Goal: Transaction & Acquisition: Purchase product/service

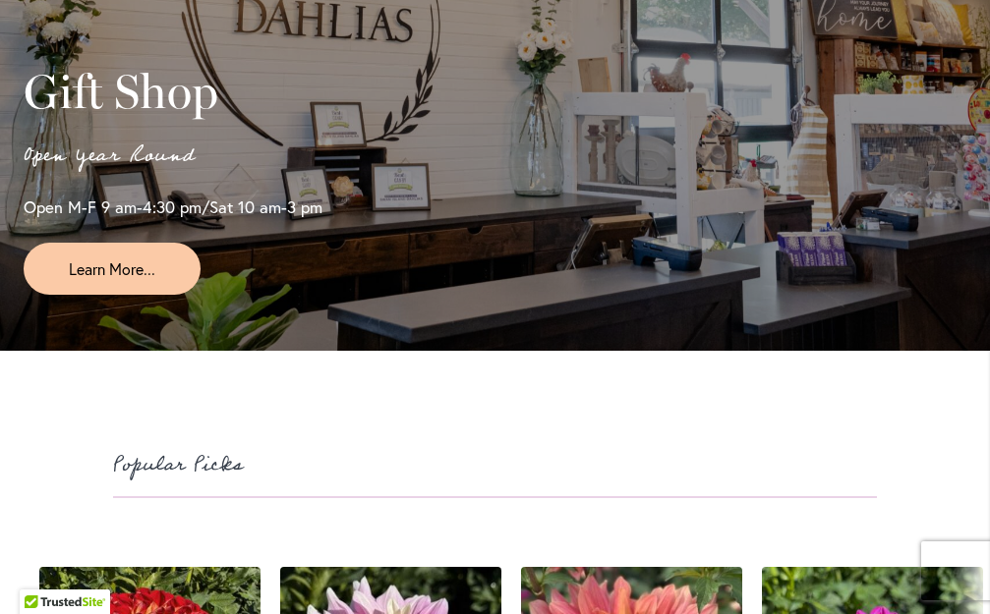
scroll to position [4030, 0]
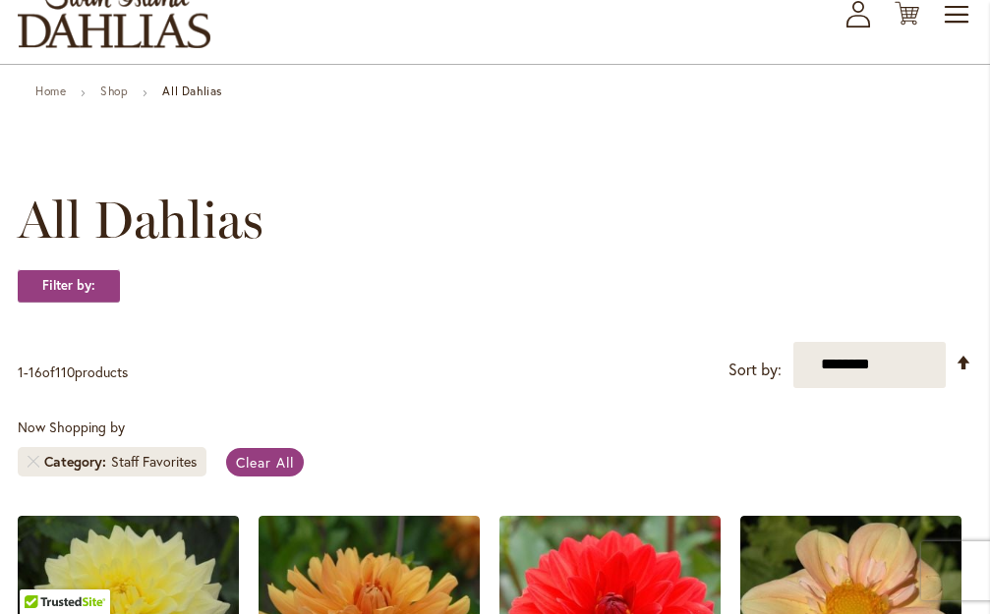
scroll to position [126, 0]
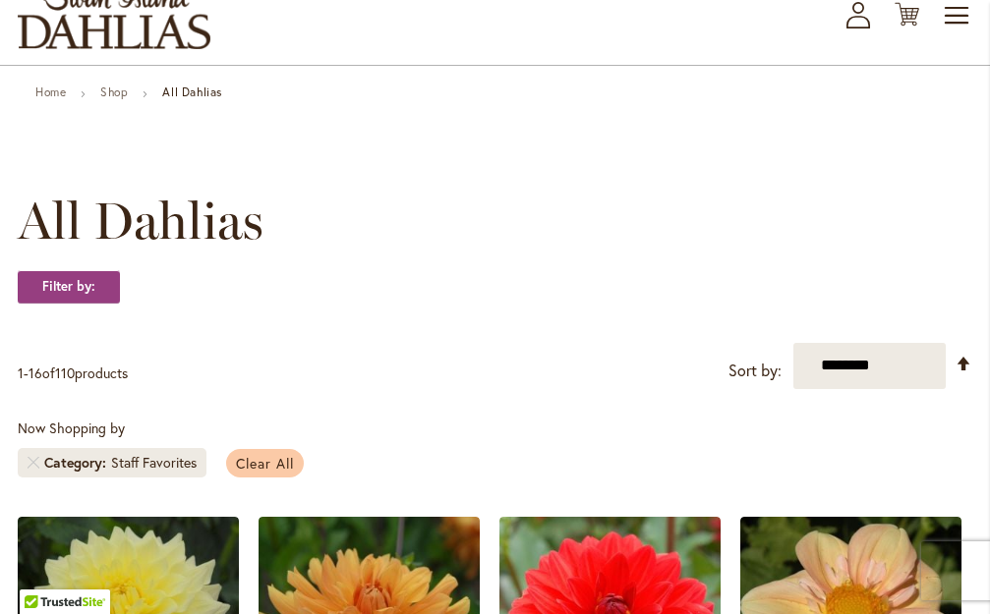
click at [263, 460] on span "Clear All" at bounding box center [265, 463] width 58 height 19
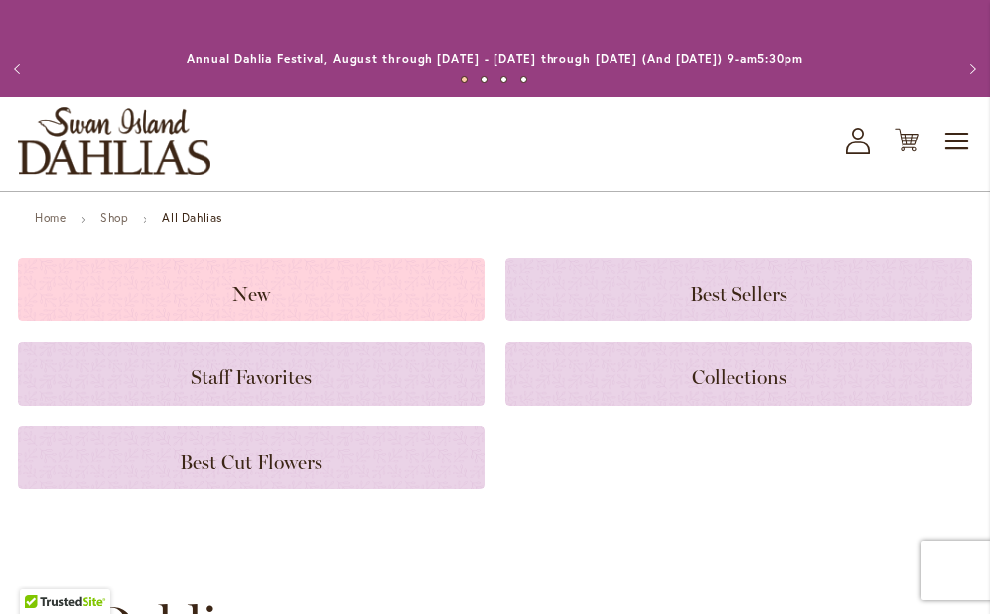
click at [259, 287] on span "New" at bounding box center [251, 294] width 38 height 24
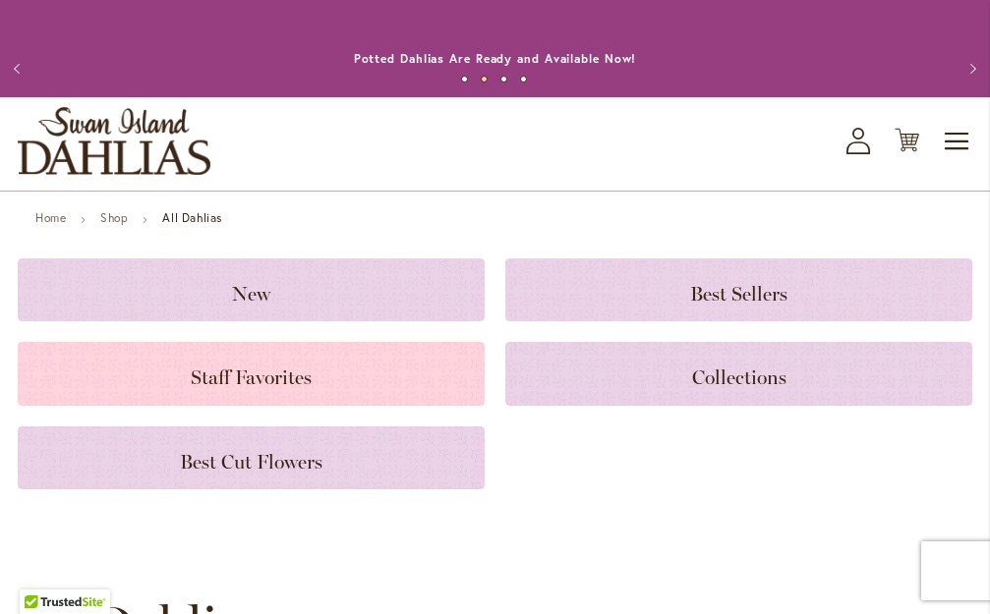
click at [287, 394] on div "Staff Favorites" at bounding box center [251, 373] width 467 height 63
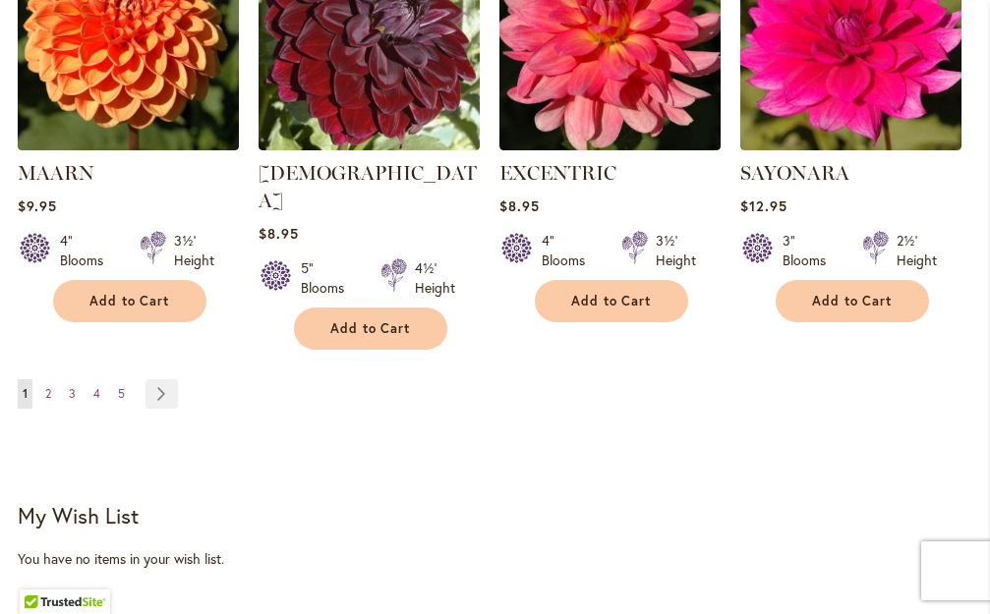
scroll to position [1867, 0]
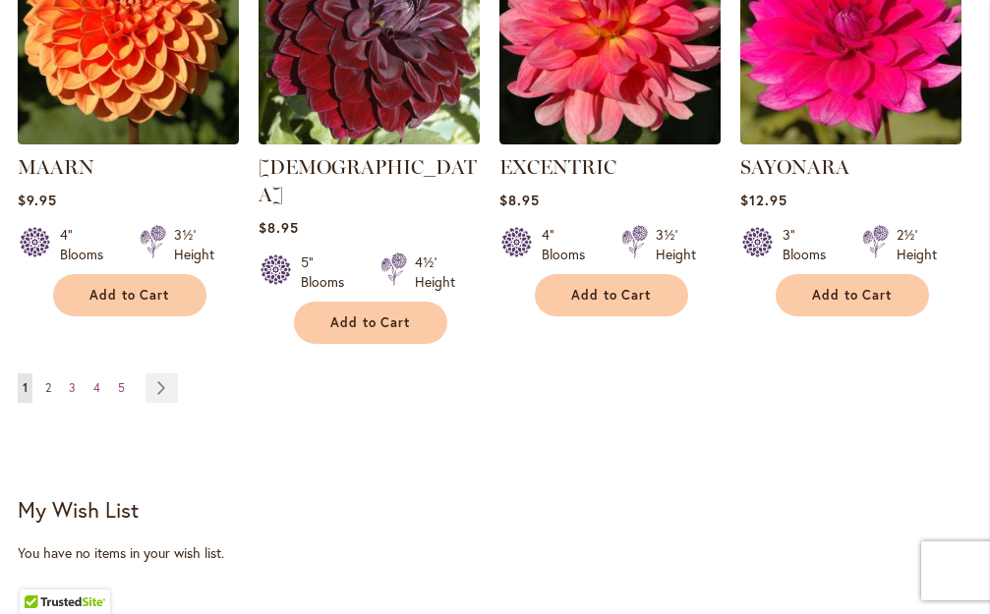
click at [46, 380] on span "2" at bounding box center [48, 387] width 6 height 15
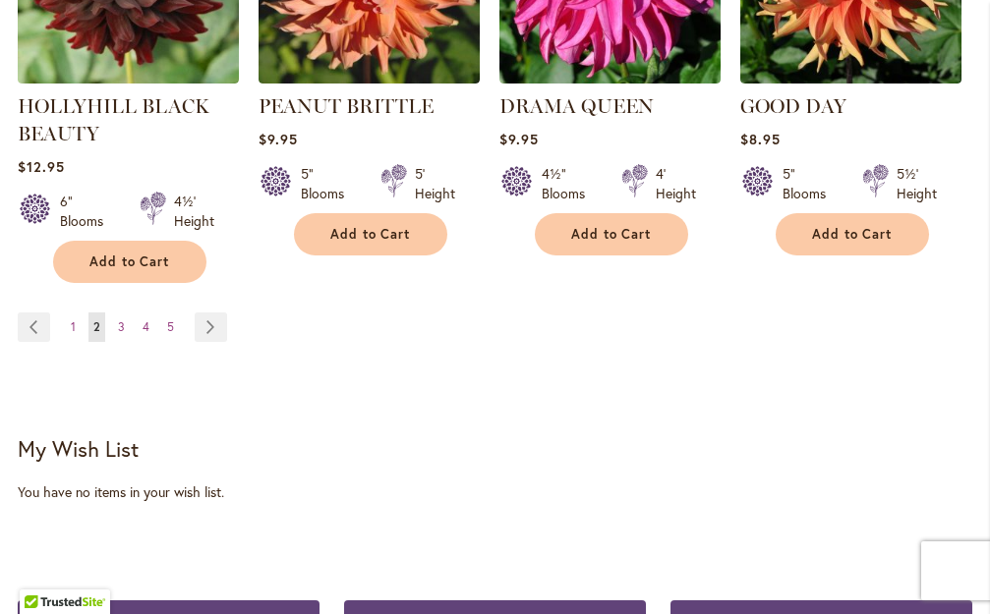
scroll to position [1993, 0]
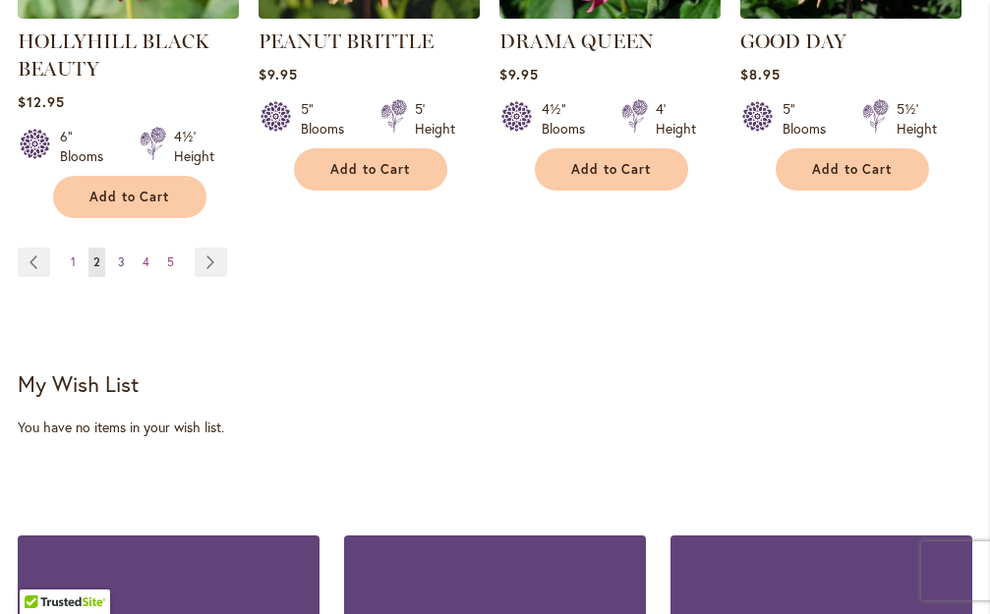
click at [118, 255] on span "3" at bounding box center [121, 262] width 7 height 15
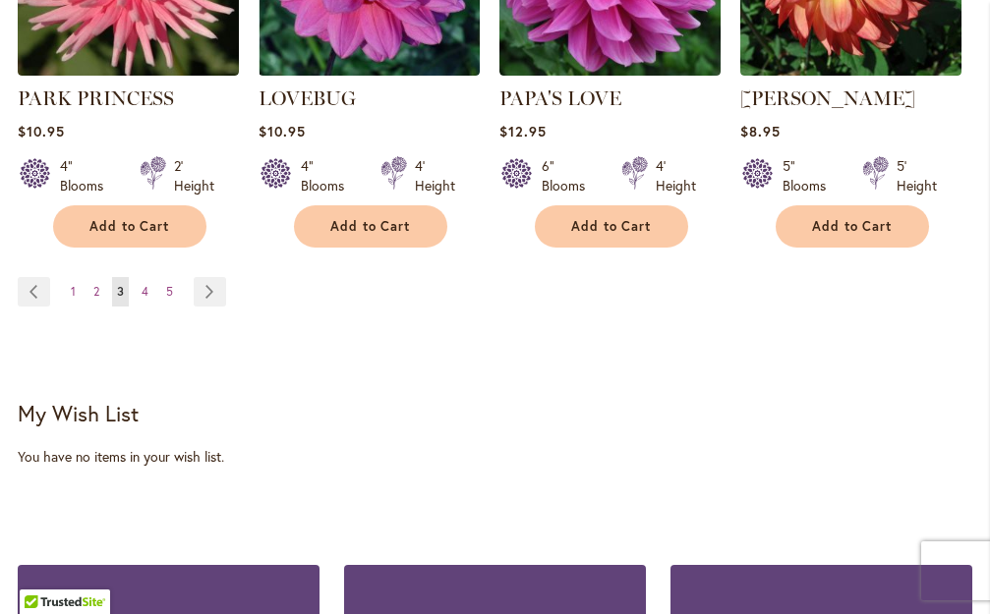
scroll to position [1993, 0]
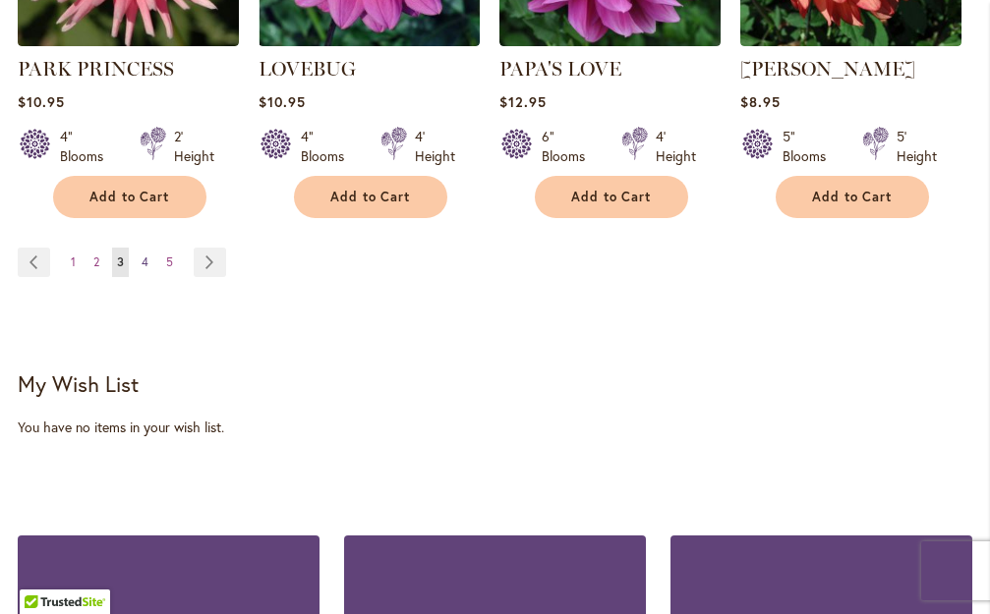
click at [143, 255] on span "4" at bounding box center [145, 262] width 7 height 15
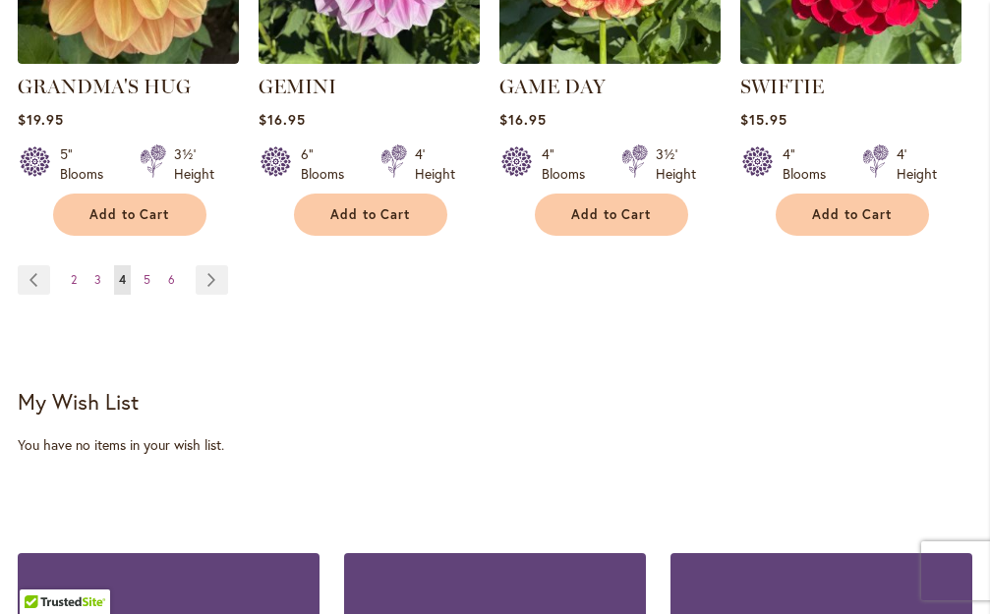
scroll to position [2003, 0]
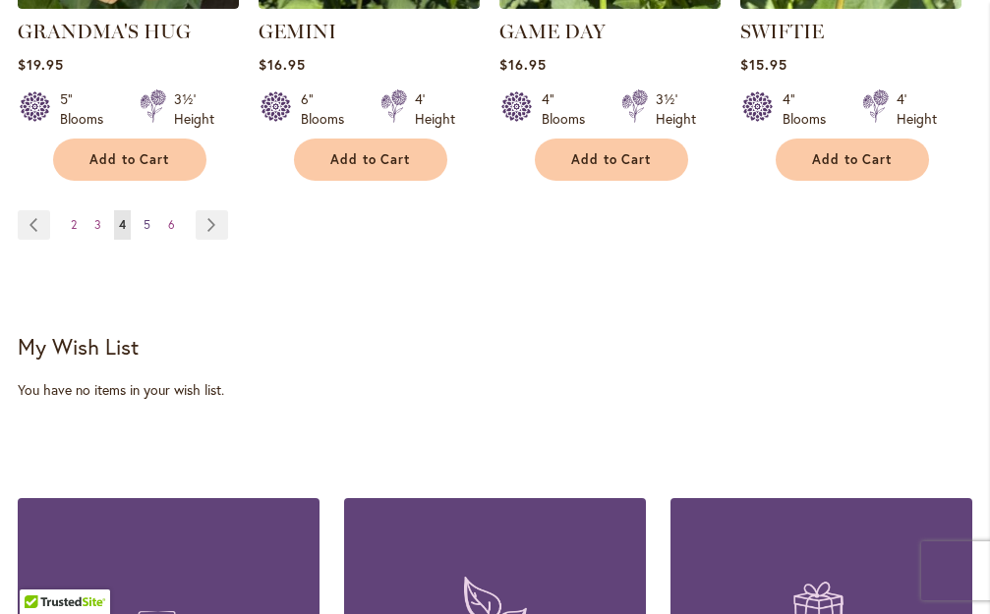
click at [146, 217] on span "5" at bounding box center [146, 224] width 7 height 15
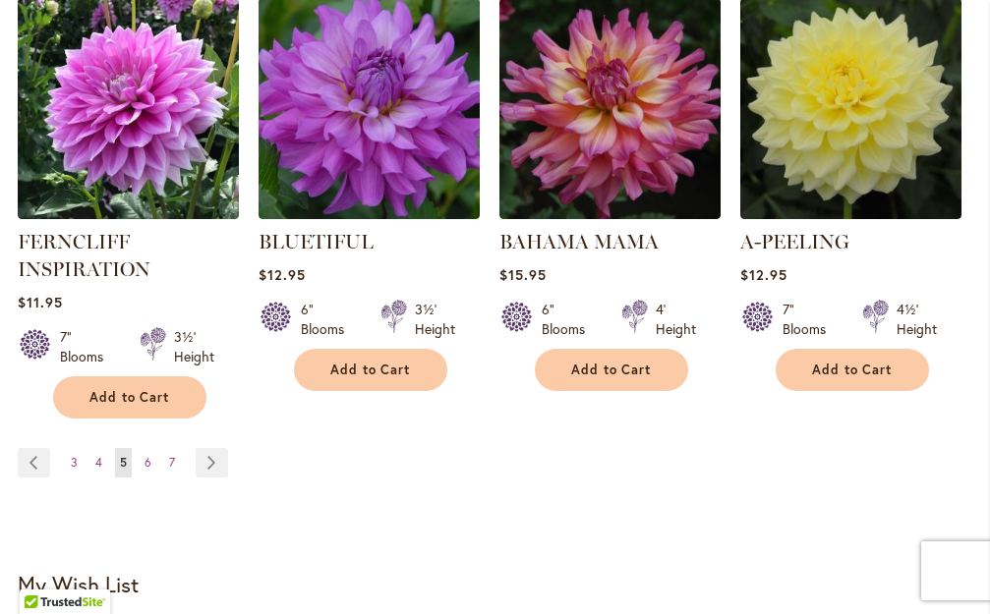
scroll to position [1797, 0]
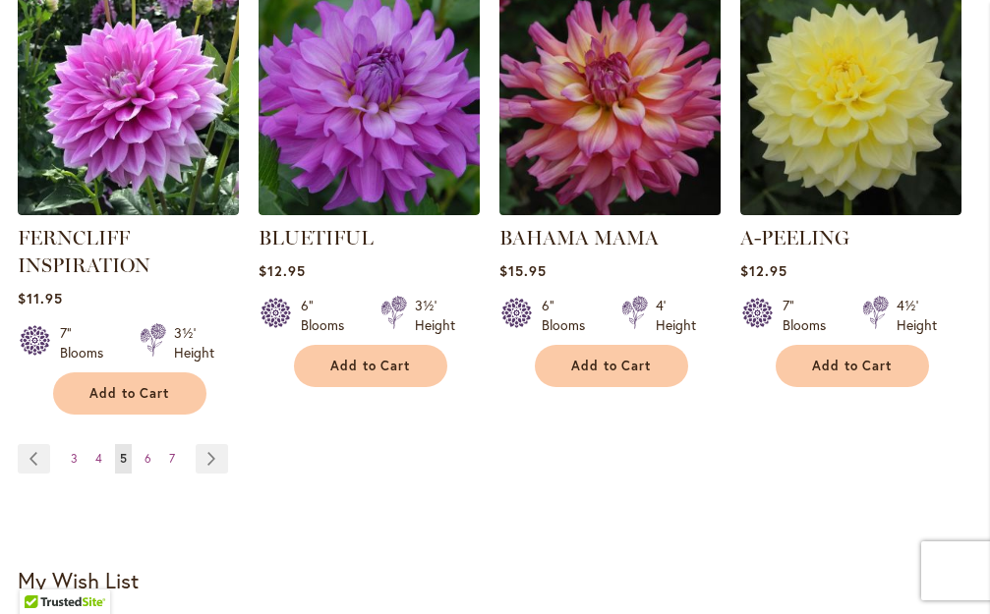
click at [579, 98] on img at bounding box center [609, 104] width 232 height 232
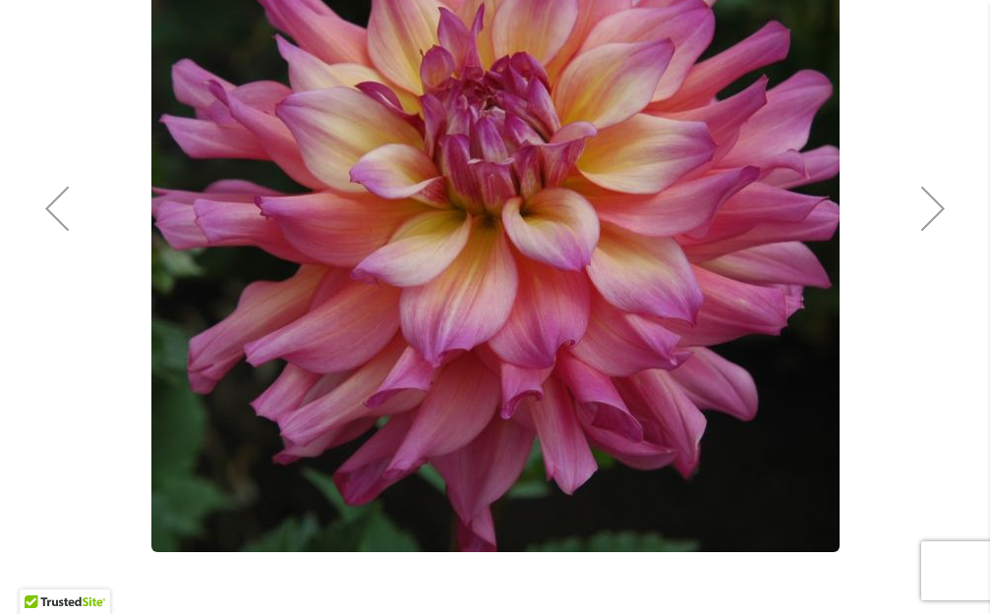
scroll to position [448, 0]
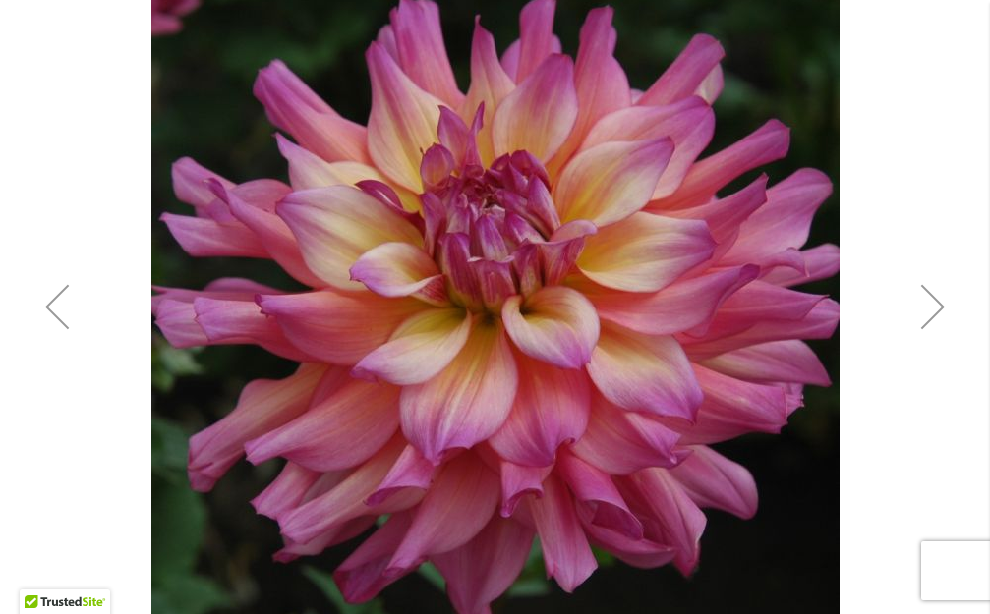
click at [927, 302] on div "Next" at bounding box center [932, 306] width 79 height 79
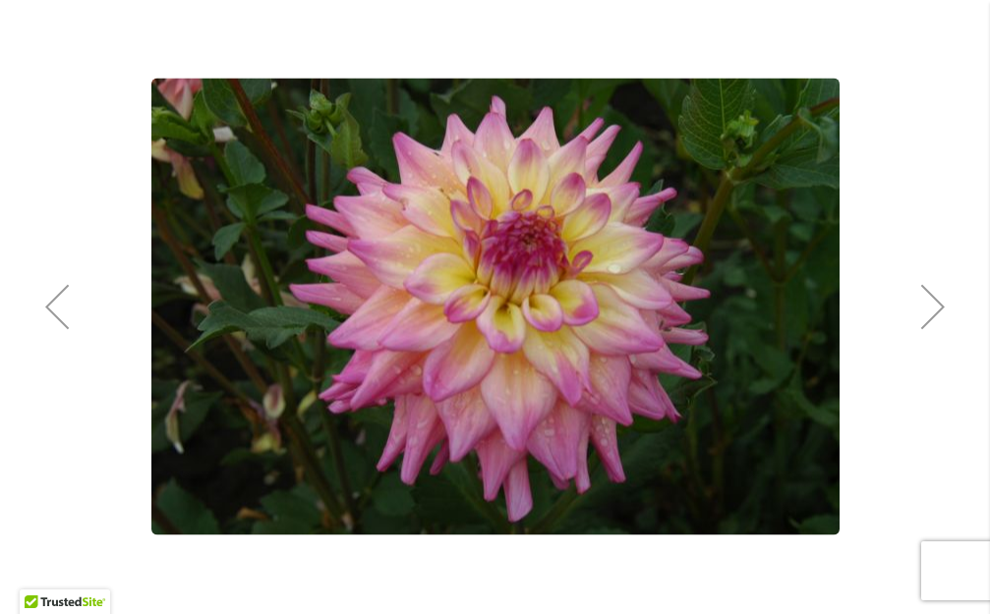
click at [57, 308] on div "Previous" at bounding box center [57, 306] width 79 height 79
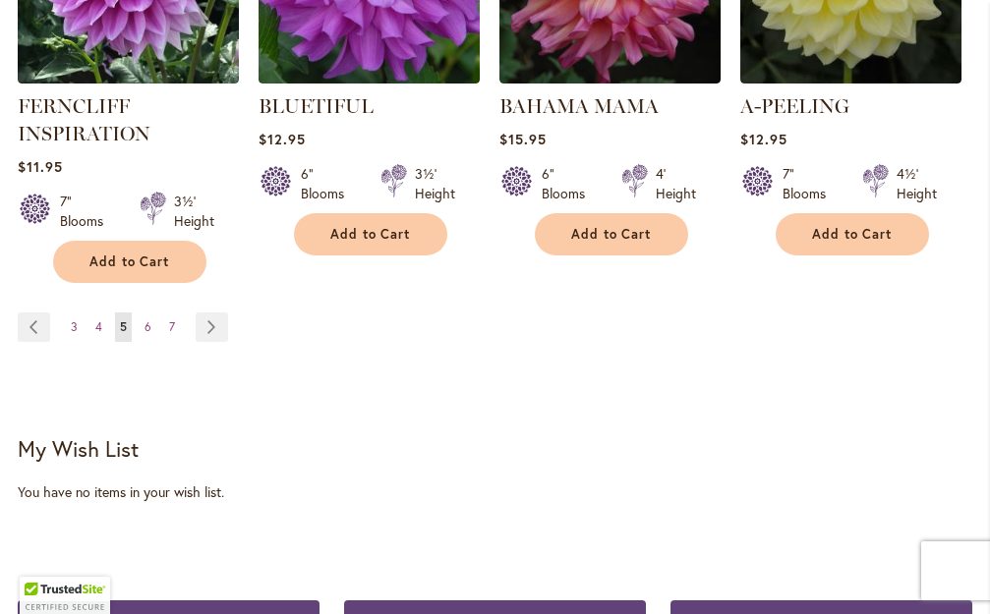
scroll to position [1797, 0]
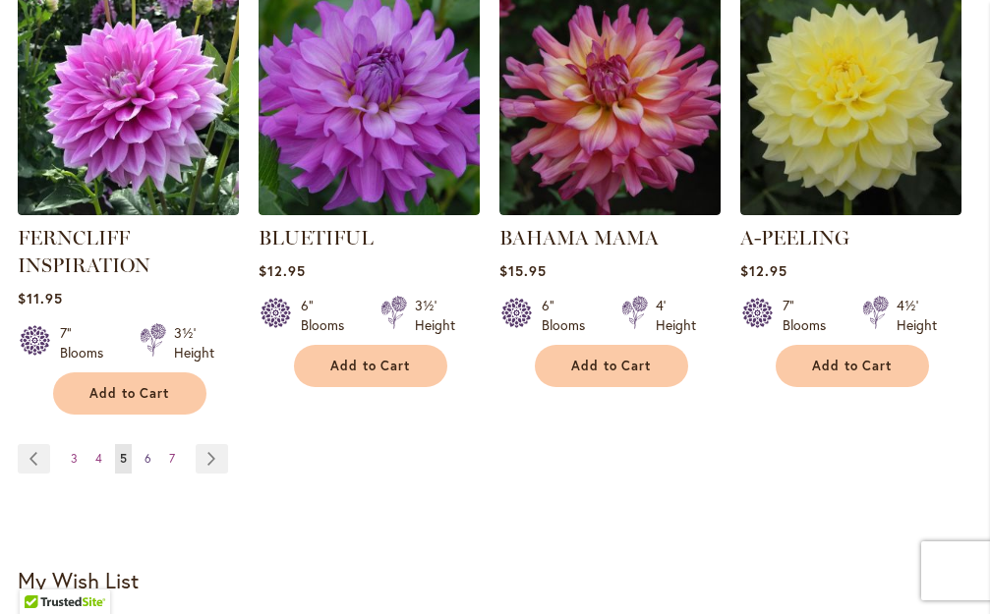
click at [146, 451] on span "6" at bounding box center [147, 458] width 7 height 15
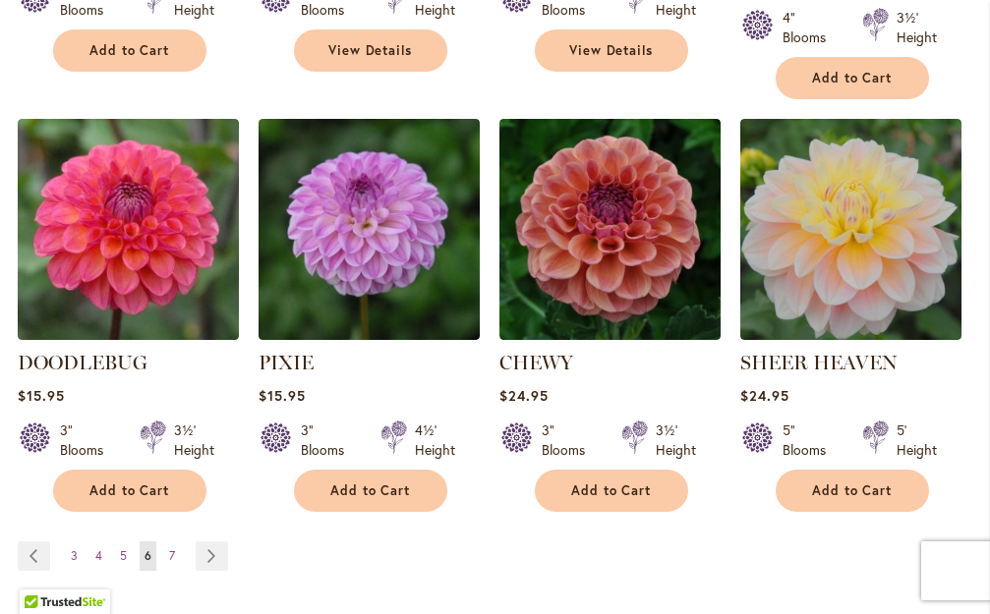
scroll to position [1769, 0]
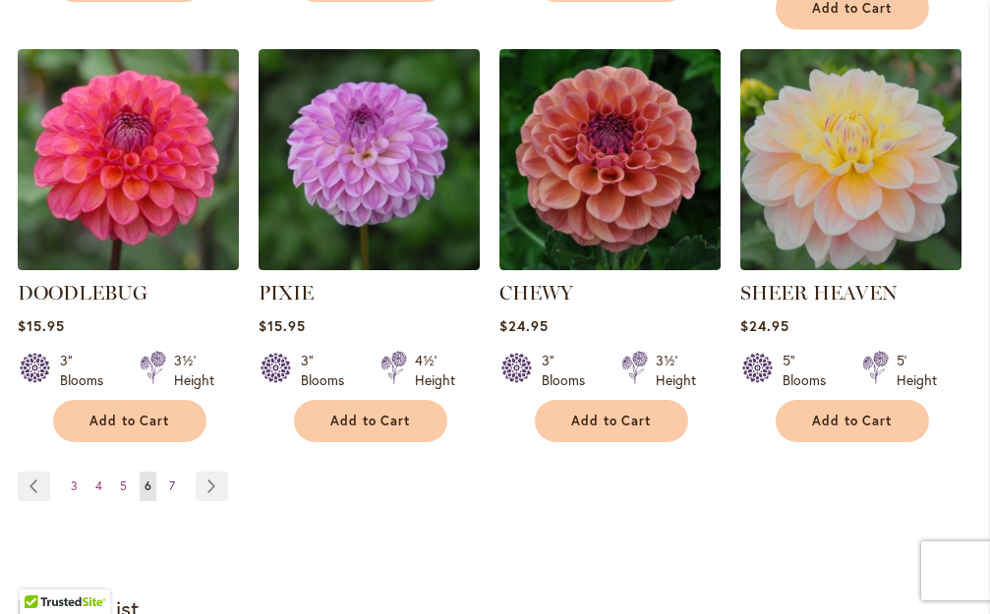
click at [170, 479] on span "7" at bounding box center [172, 486] width 6 height 15
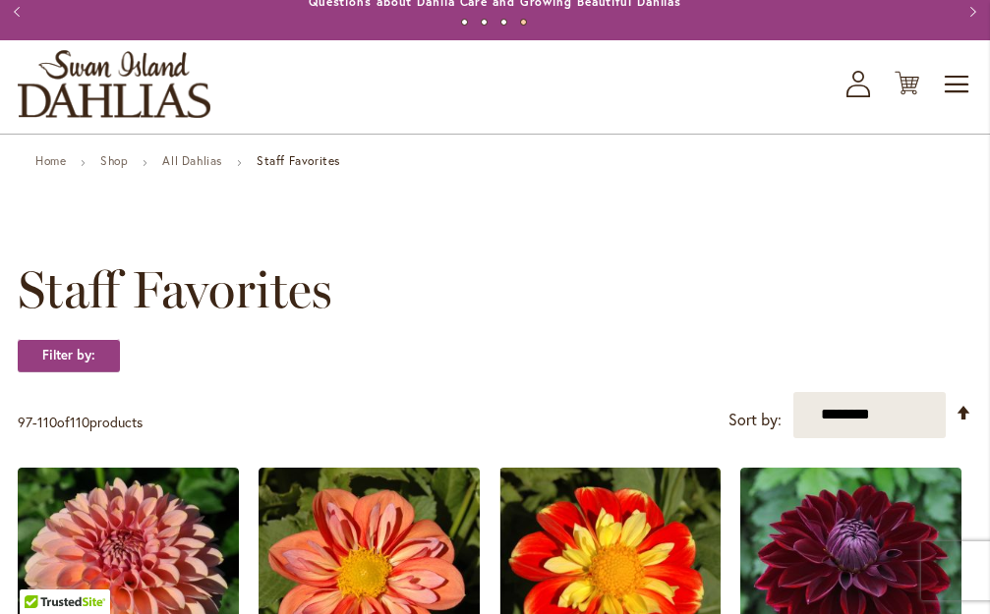
scroll to position [98, 0]
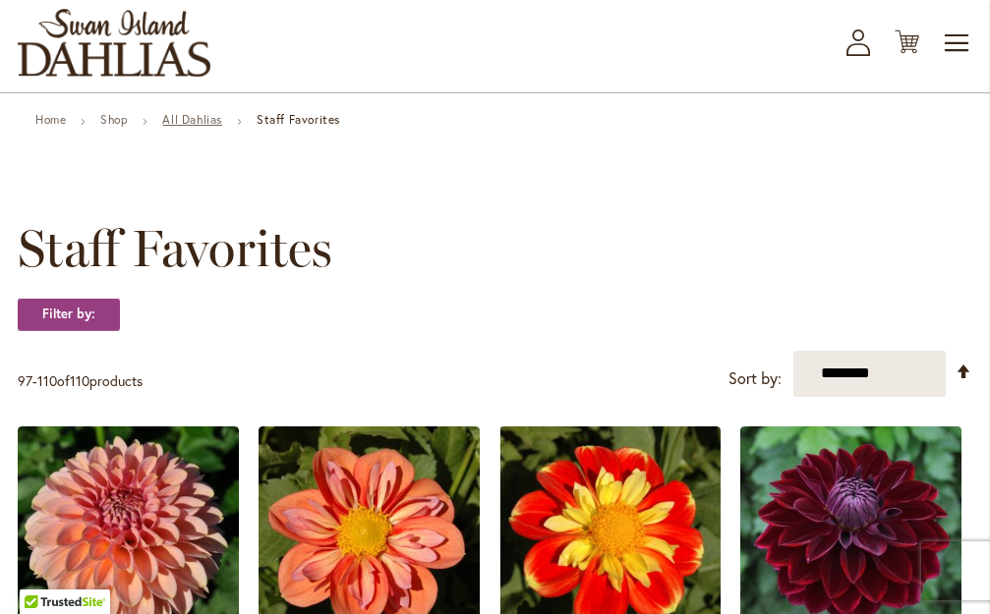
click at [215, 119] on link "All Dahlias" at bounding box center [192, 119] width 60 height 15
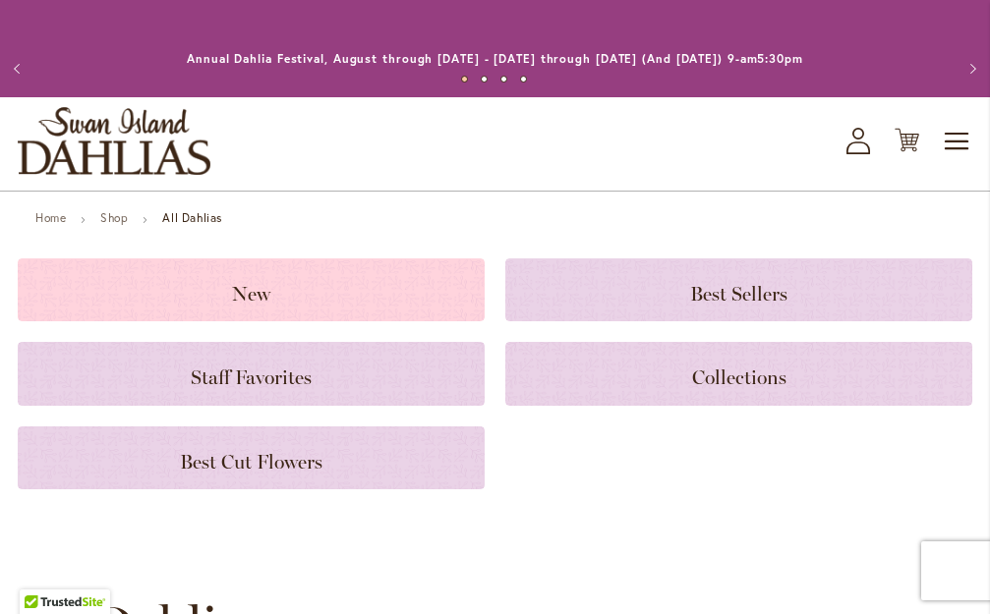
click at [280, 298] on h3 "New" at bounding box center [251, 290] width 420 height 22
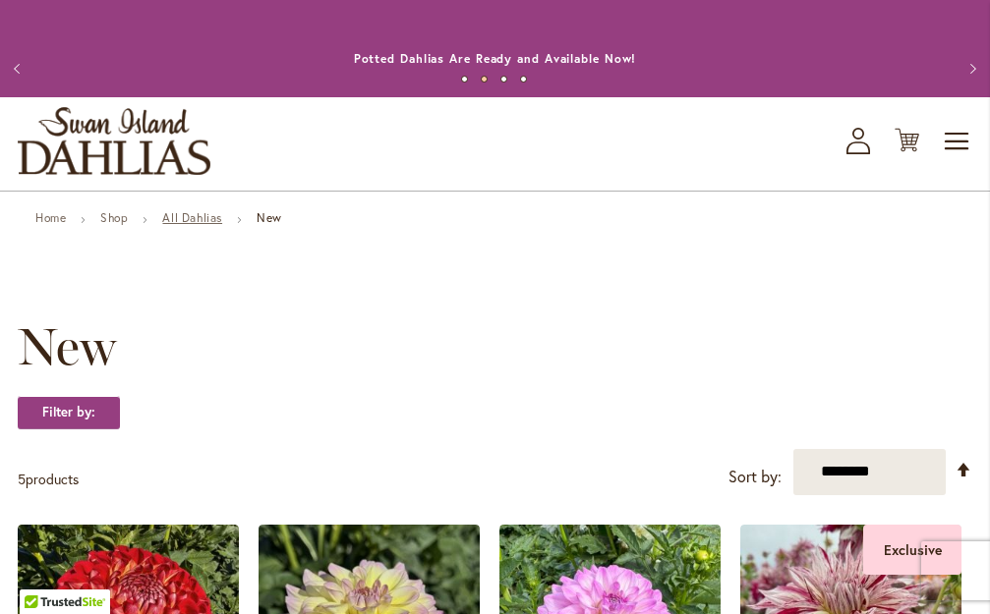
click at [204, 215] on link "All Dahlias" at bounding box center [192, 217] width 60 height 15
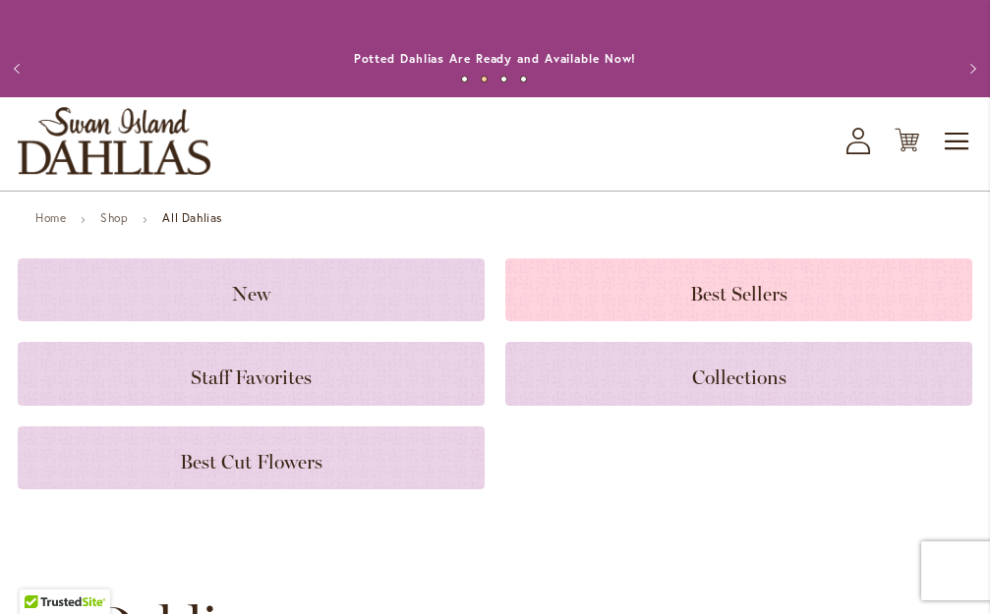
click at [748, 295] on span "Best Sellers" at bounding box center [738, 294] width 97 height 24
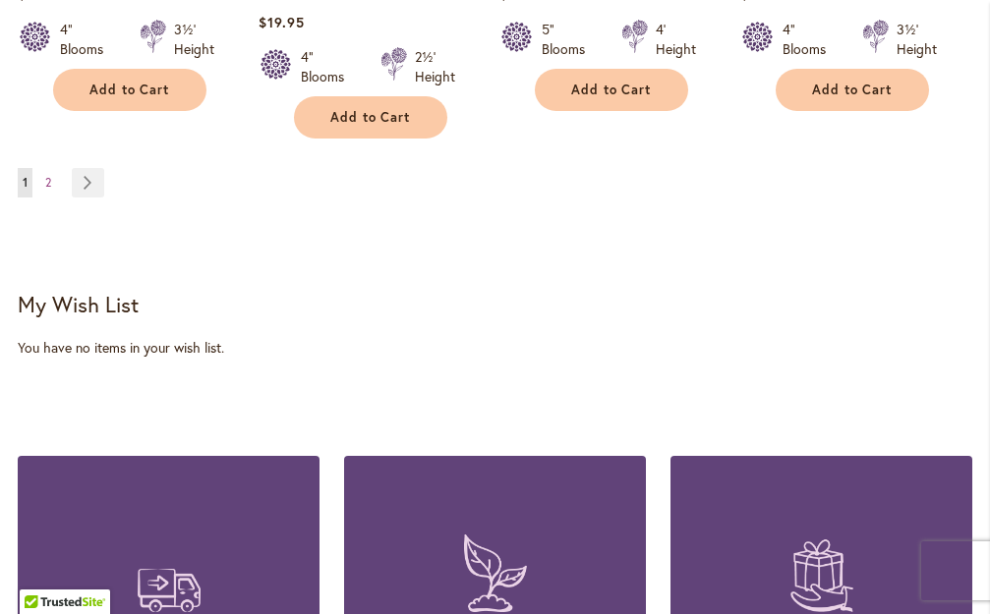
scroll to position [2091, 0]
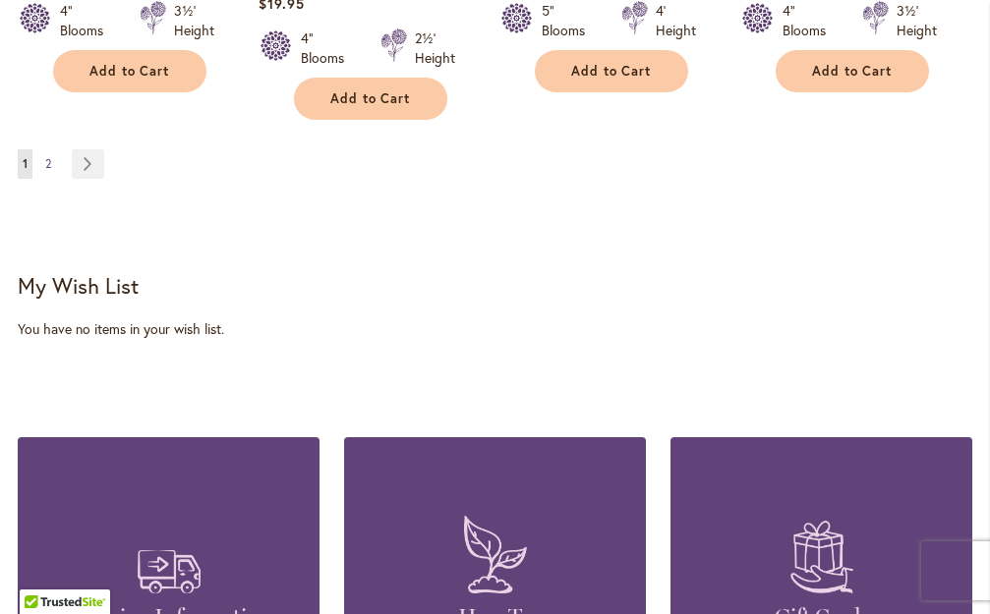
click at [50, 156] on span "2" at bounding box center [48, 163] width 6 height 15
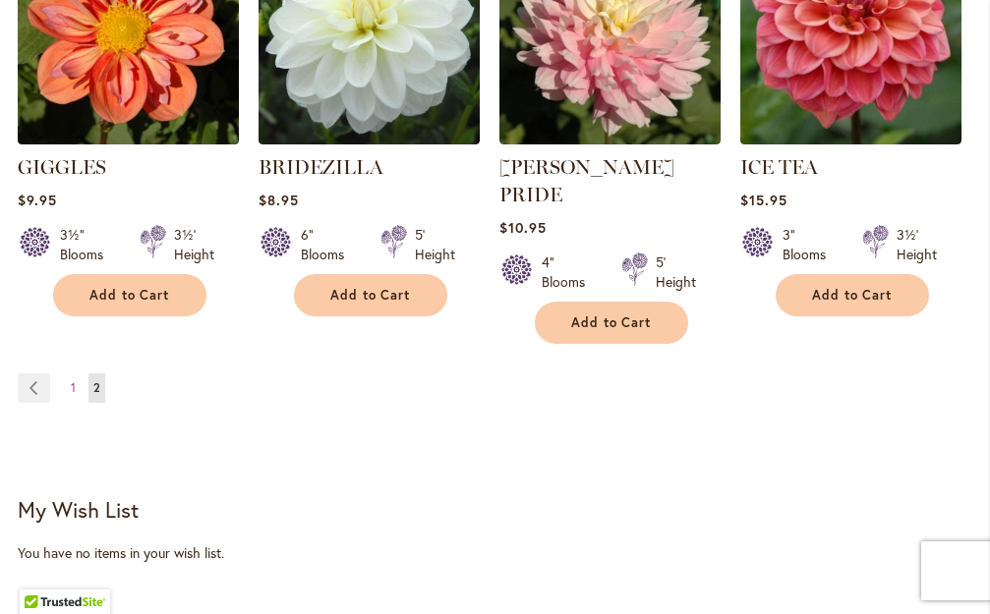
scroll to position [1867, 0]
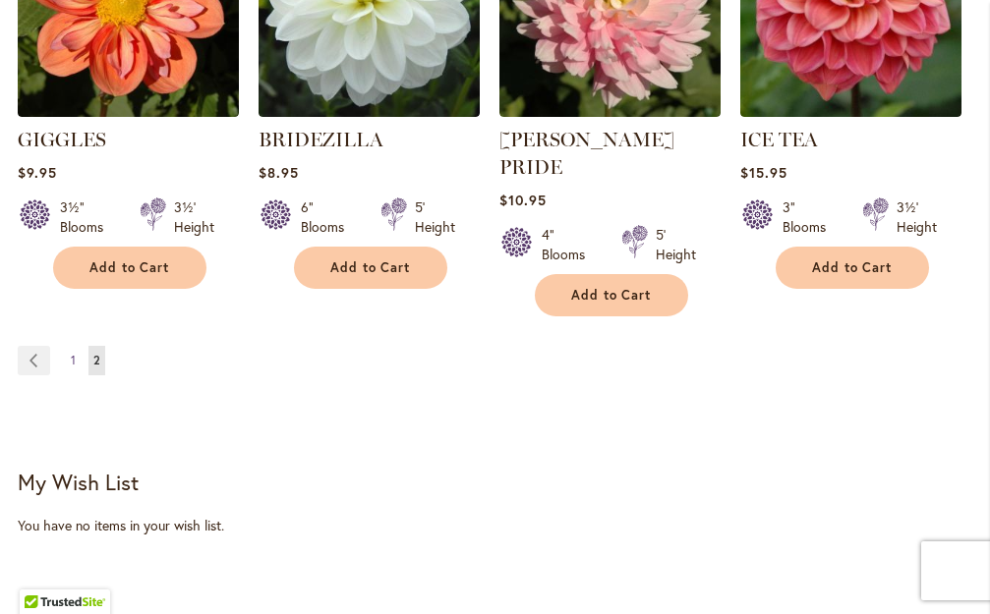
click at [71, 353] on span "1" at bounding box center [73, 360] width 5 height 15
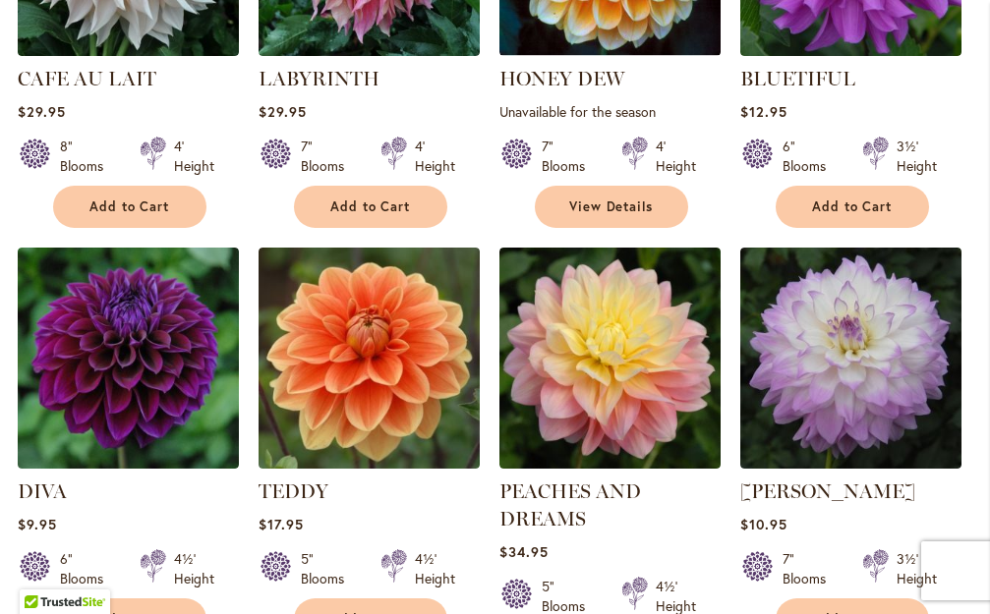
scroll to position [617, 0]
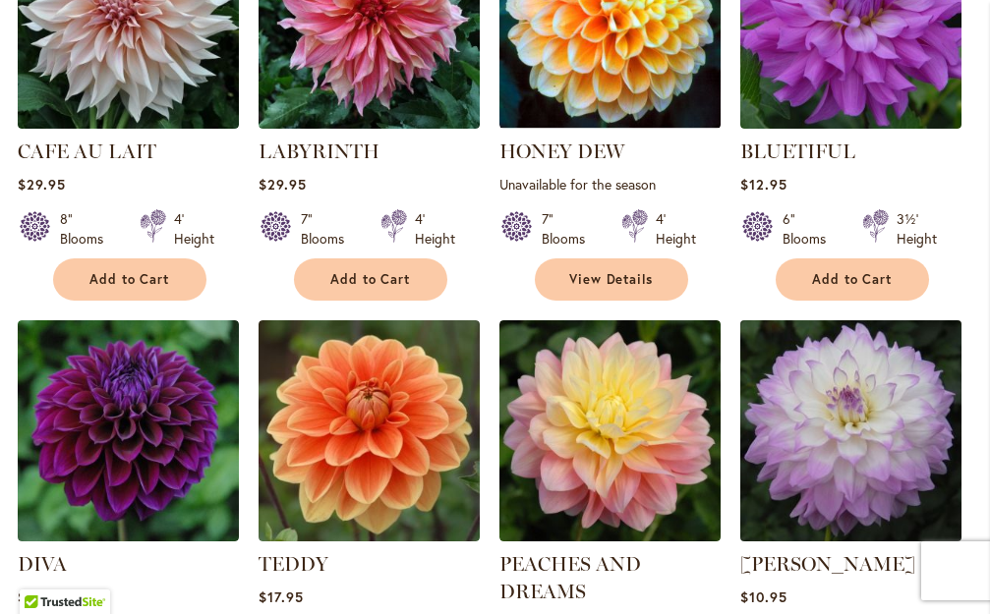
click at [837, 449] on img at bounding box center [850, 431] width 232 height 232
